Goal: Information Seeking & Learning: Learn about a topic

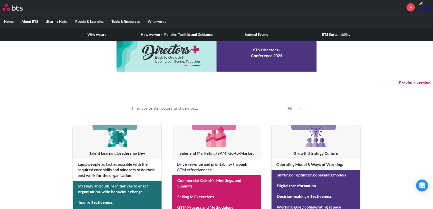
click at [174, 34] on link "How we work: Policies, Toolkits and Guidance" at bounding box center [177, 34] width 80 height 13
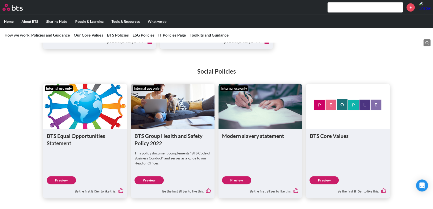
scroll to position [273, 0]
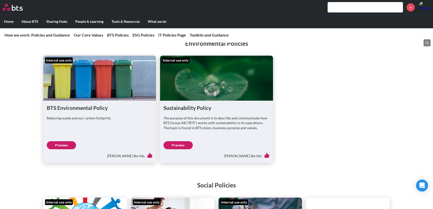
click at [178, 143] on link "Preview" at bounding box center [178, 145] width 29 height 8
drag, startPoint x: 366, startPoint y: 109, endPoint x: 358, endPoint y: 113, distance: 9.2
click at [366, 109] on ul "Internal use only BTS Environmental Policy Reducing waste and our carbon footpr…" at bounding box center [216, 109] width 347 height 107
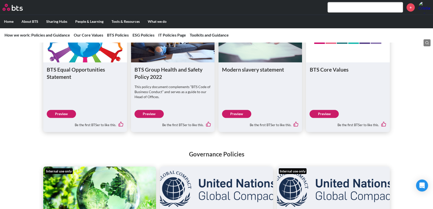
scroll to position [455, 0]
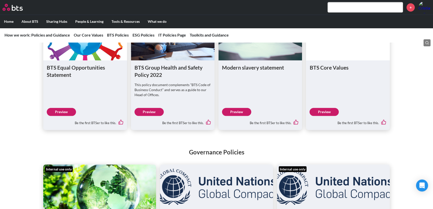
click at [65, 111] on link "Preview" at bounding box center [61, 112] width 29 height 8
click at [148, 109] on link "Preview" at bounding box center [149, 112] width 29 height 8
click at [237, 113] on link "Preview" at bounding box center [236, 112] width 29 height 8
click at [325, 109] on link "Preview" at bounding box center [324, 112] width 29 height 8
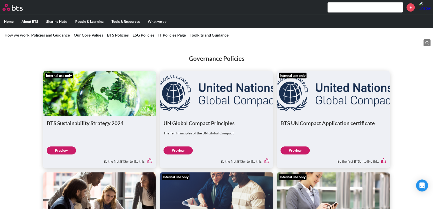
scroll to position [569, 0]
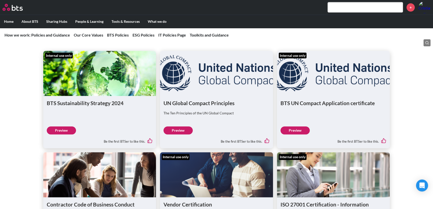
click at [67, 130] on link "Preview" at bounding box center [61, 130] width 29 height 8
click at [179, 130] on link "Preview" at bounding box center [178, 130] width 29 height 8
click at [301, 129] on link "Preview" at bounding box center [295, 130] width 29 height 8
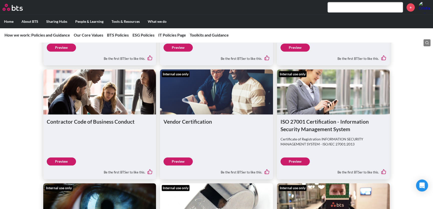
scroll to position [660, 0]
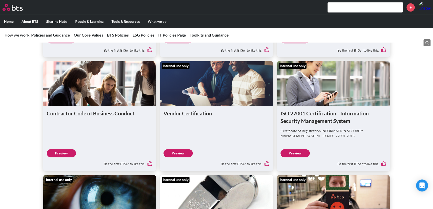
click at [68, 151] on link "Preview" at bounding box center [61, 153] width 29 height 8
click at [182, 150] on link "Preview" at bounding box center [178, 153] width 29 height 8
click at [302, 152] on link "Preview" at bounding box center [295, 153] width 29 height 8
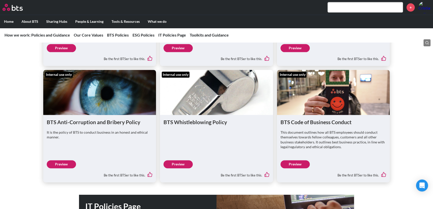
scroll to position [773, 0]
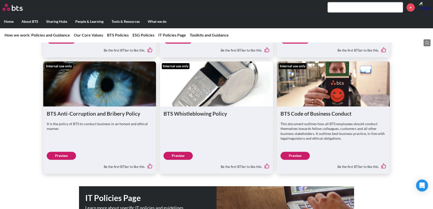
click at [60, 155] on link "Preview" at bounding box center [61, 156] width 29 height 8
click at [182, 152] on link "Preview" at bounding box center [178, 156] width 29 height 8
click at [291, 154] on link "Preview" at bounding box center [295, 156] width 29 height 8
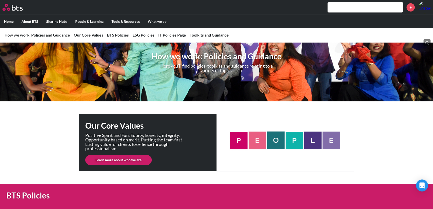
scroll to position [0, 0]
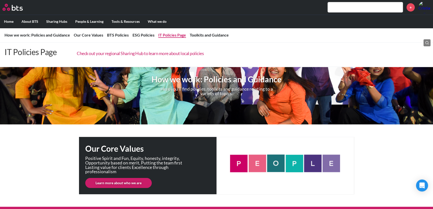
click at [164, 54] on link "Check out your regional Sharing Hub to learn more about local policies" at bounding box center [140, 54] width 127 height 6
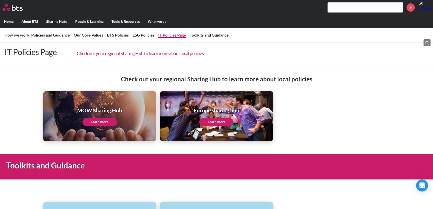
scroll to position [953, 0]
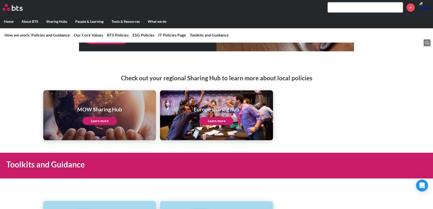
click at [206, 117] on link "Learn more" at bounding box center [216, 121] width 34 height 8
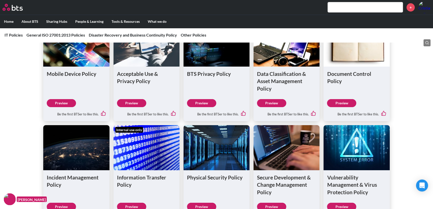
scroll to position [182, 0]
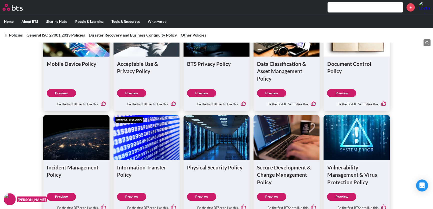
click at [62, 92] on link "Preview" at bounding box center [61, 93] width 29 height 8
click at [130, 91] on link "Preview" at bounding box center [131, 93] width 29 height 8
click at [207, 95] on link "Preview" at bounding box center [201, 93] width 29 height 8
click at [275, 93] on link "Preview" at bounding box center [271, 93] width 29 height 8
click at [345, 93] on link "Preview" at bounding box center [341, 93] width 29 height 8
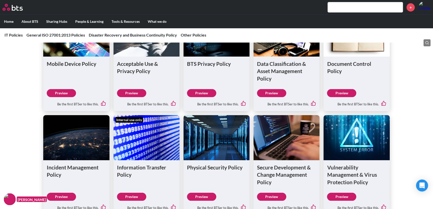
click at [13, 87] on div "Mobile Device Policy Preview Be the first BTSer to like this. Acceptable Use & …" at bounding box center [216, 151] width 433 height 317
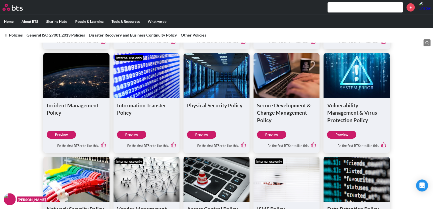
scroll to position [250, 0]
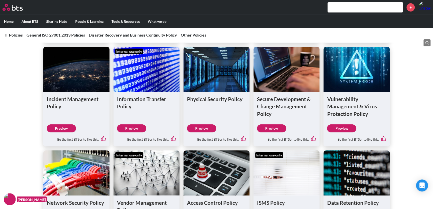
click at [67, 128] on link "Preview" at bounding box center [61, 128] width 29 height 8
click at [132, 125] on link "Preview" at bounding box center [131, 128] width 29 height 8
click at [197, 126] on link "Preview" at bounding box center [201, 128] width 29 height 8
click at [270, 128] on link "Preview" at bounding box center [271, 128] width 29 height 8
click at [345, 129] on link "Preview" at bounding box center [341, 128] width 29 height 8
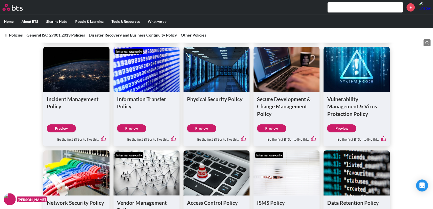
scroll to position [273, 0]
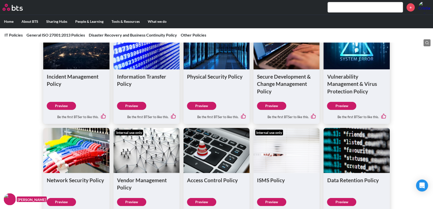
click at [12, 95] on div "Mobile Device Policy Preview Be the first BTSer to like this. Acceptable Use & …" at bounding box center [216, 61] width 433 height 317
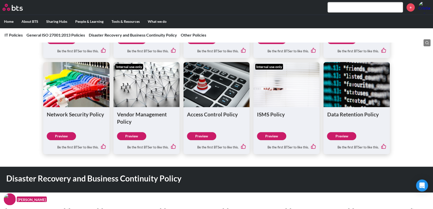
scroll to position [341, 0]
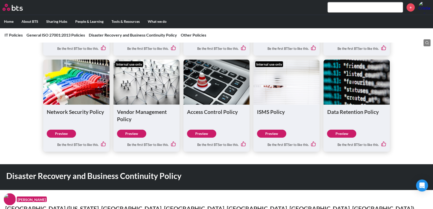
click at [68, 133] on link "Preview" at bounding box center [61, 134] width 29 height 8
click at [129, 133] on link "Preview" at bounding box center [131, 134] width 29 height 8
click at [204, 135] on link "Preview" at bounding box center [201, 134] width 29 height 8
click at [277, 132] on link "Preview" at bounding box center [271, 134] width 29 height 8
click at [338, 132] on link "Preview" at bounding box center [341, 134] width 29 height 8
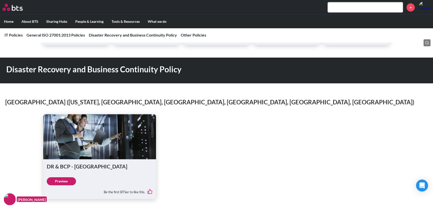
scroll to position [455, 0]
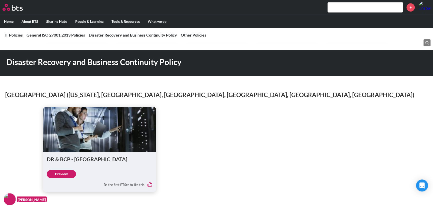
click at [63, 173] on link "Preview" at bounding box center [61, 174] width 29 height 8
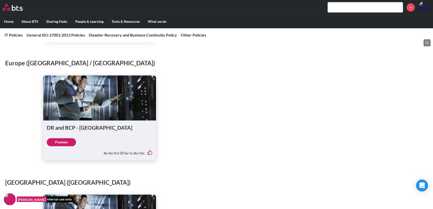
scroll to position [614, 0]
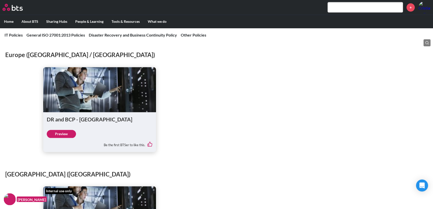
click at [68, 131] on link "Preview" at bounding box center [61, 134] width 29 height 8
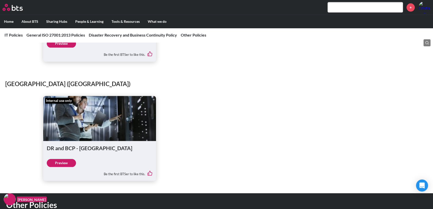
scroll to position [705, 0]
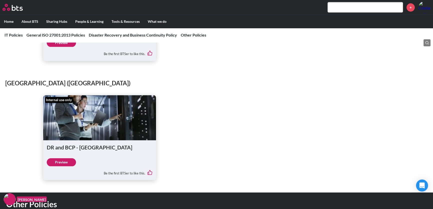
click at [59, 162] on link "Preview" at bounding box center [61, 162] width 29 height 8
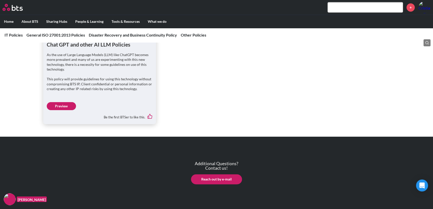
scroll to position [959, 0]
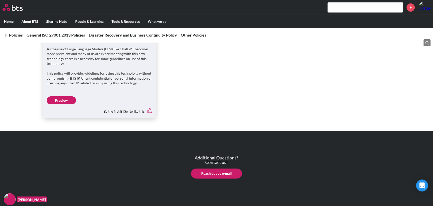
click at [59, 100] on link "Preview" at bounding box center [61, 100] width 29 height 8
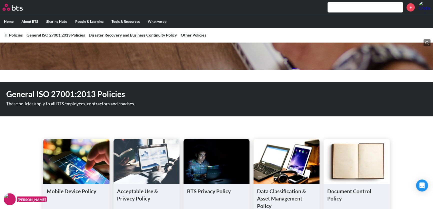
scroll to position [0, 0]
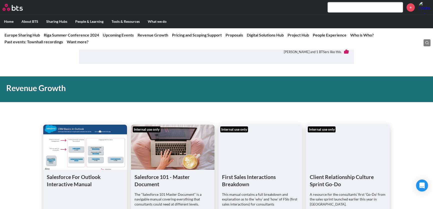
scroll to position [386, 0]
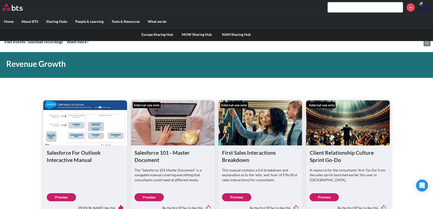
click at [196, 33] on link "MOW Sharing Hub" at bounding box center [197, 34] width 40 height 13
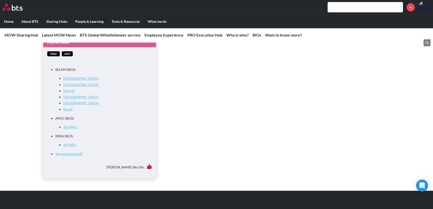
scroll to position [1978, 0]
